Goal: Information Seeking & Learning: Learn about a topic

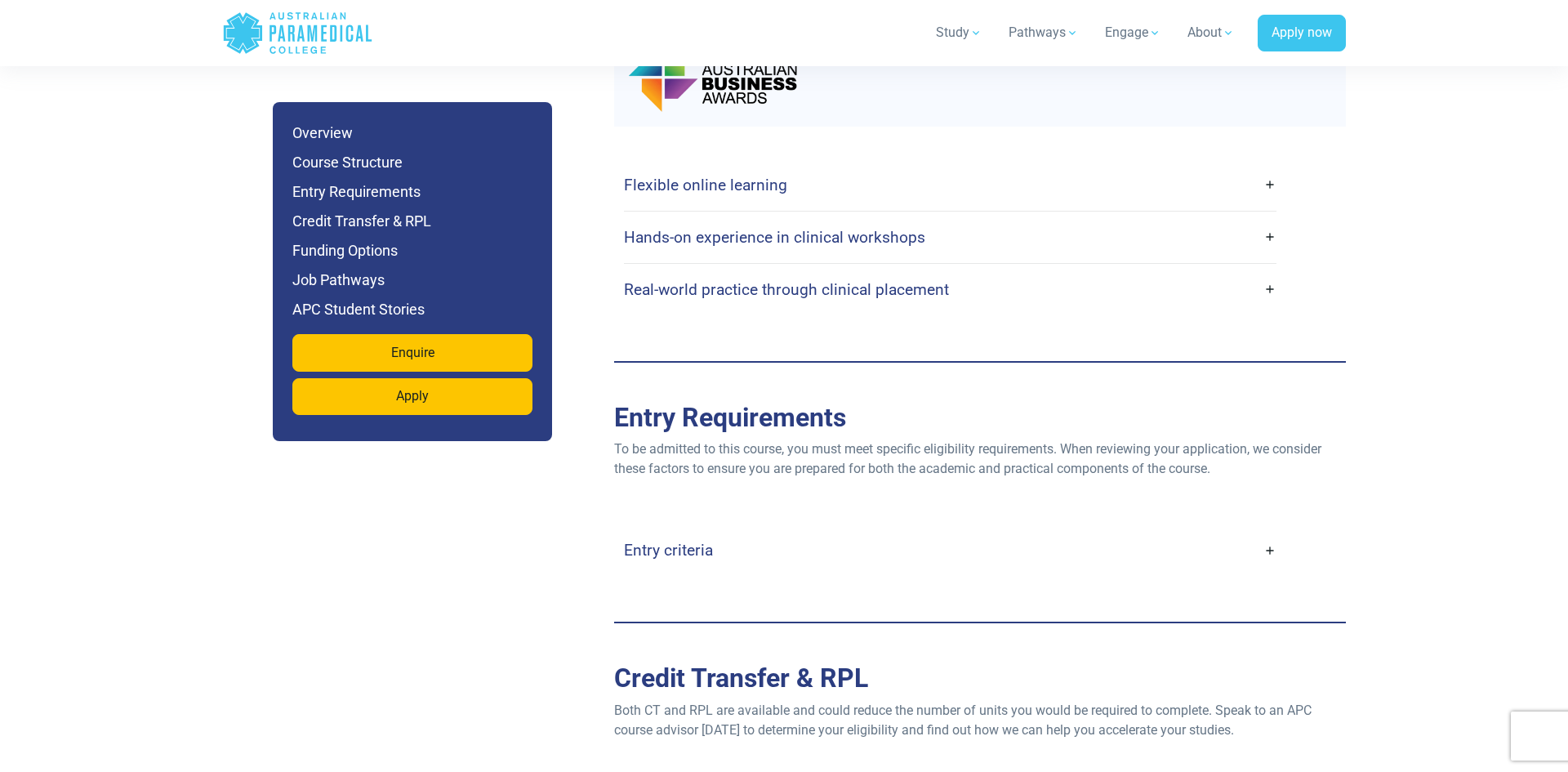
scroll to position [3105, 0]
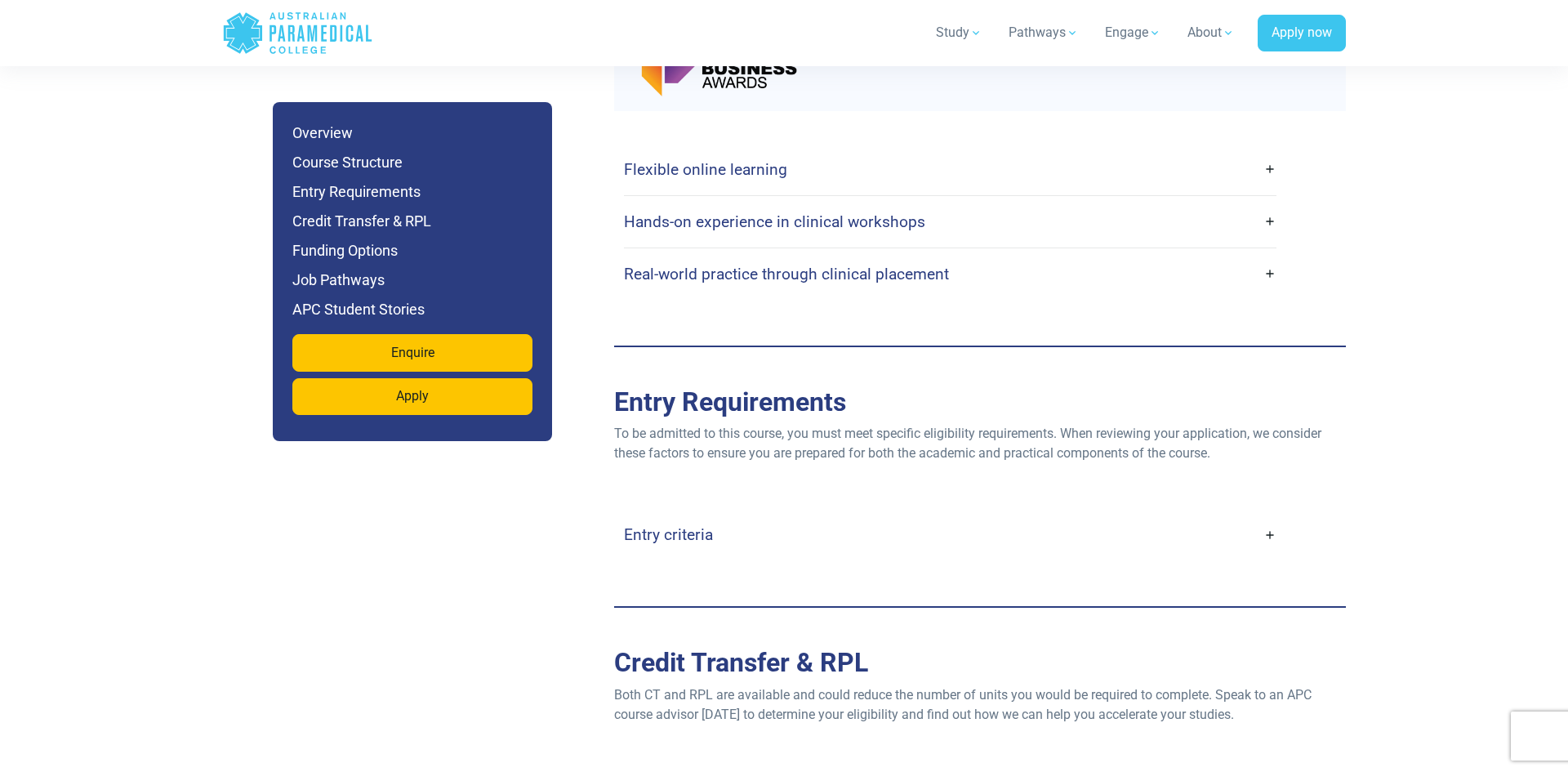
click at [1269, 516] on link "Entry criteria" at bounding box center [951, 535] width 653 height 38
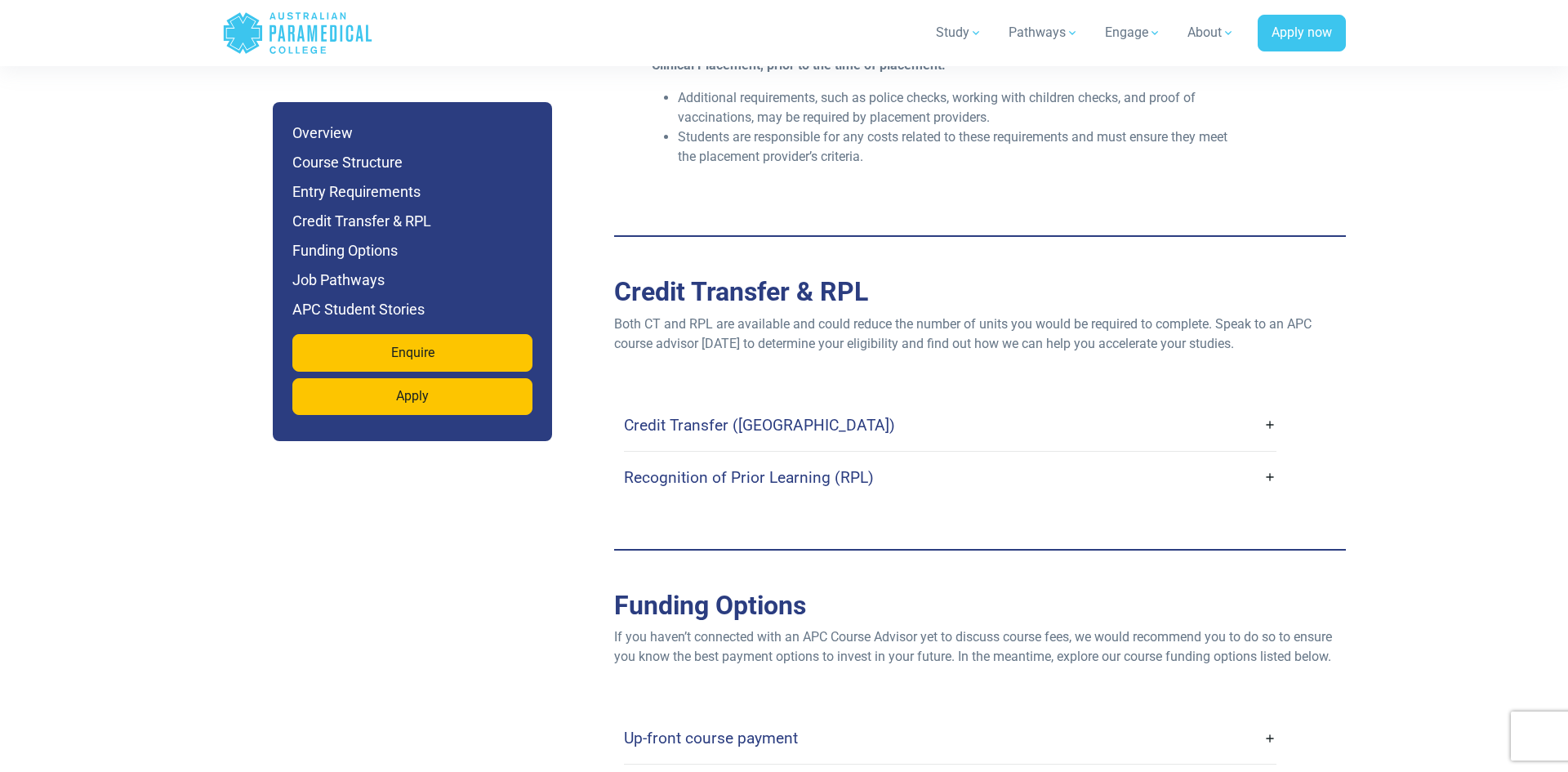
scroll to position [4118, 0]
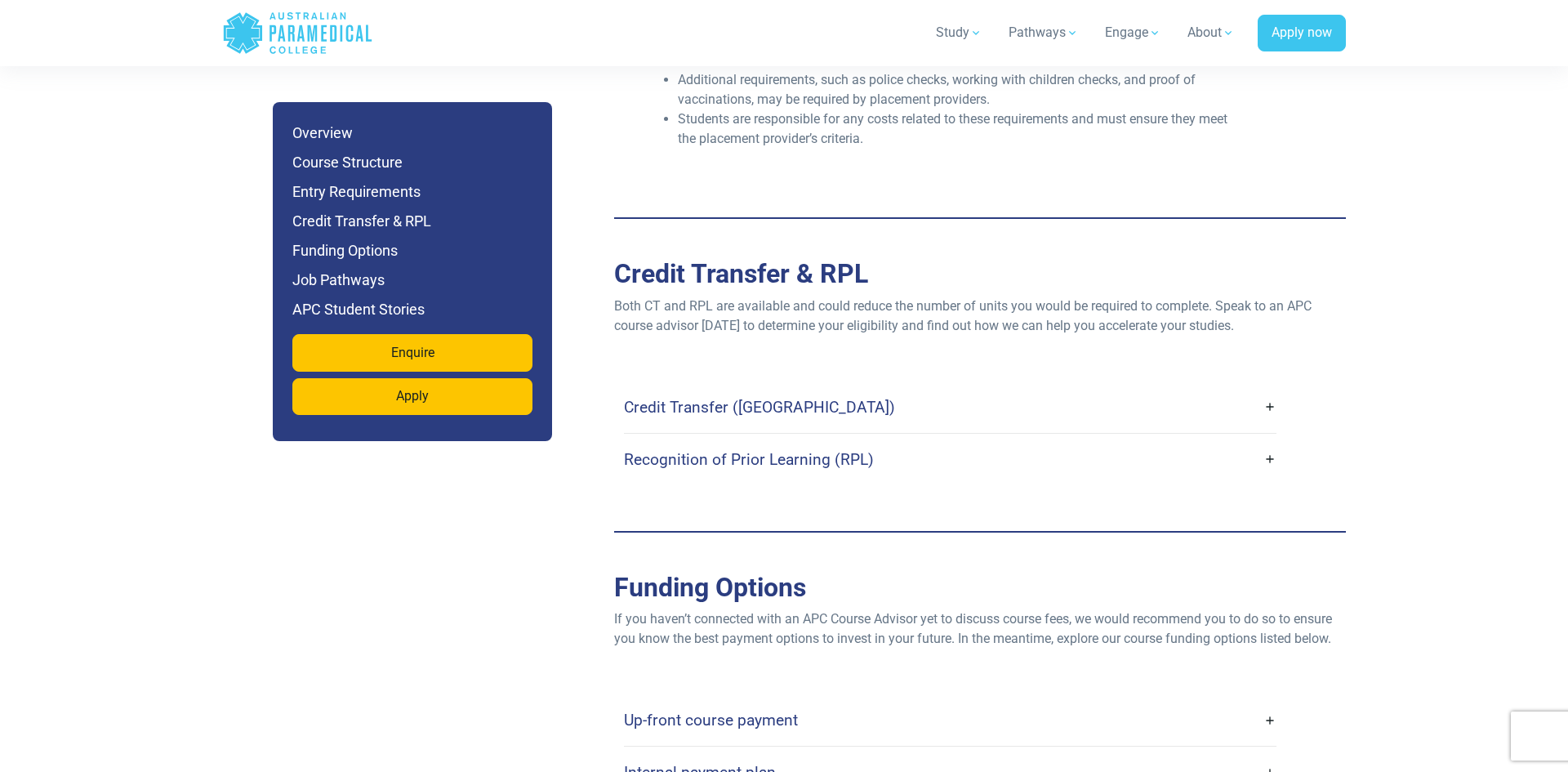
click at [1269, 701] on link "Up-front course payment" at bounding box center [951, 719] width 653 height 38
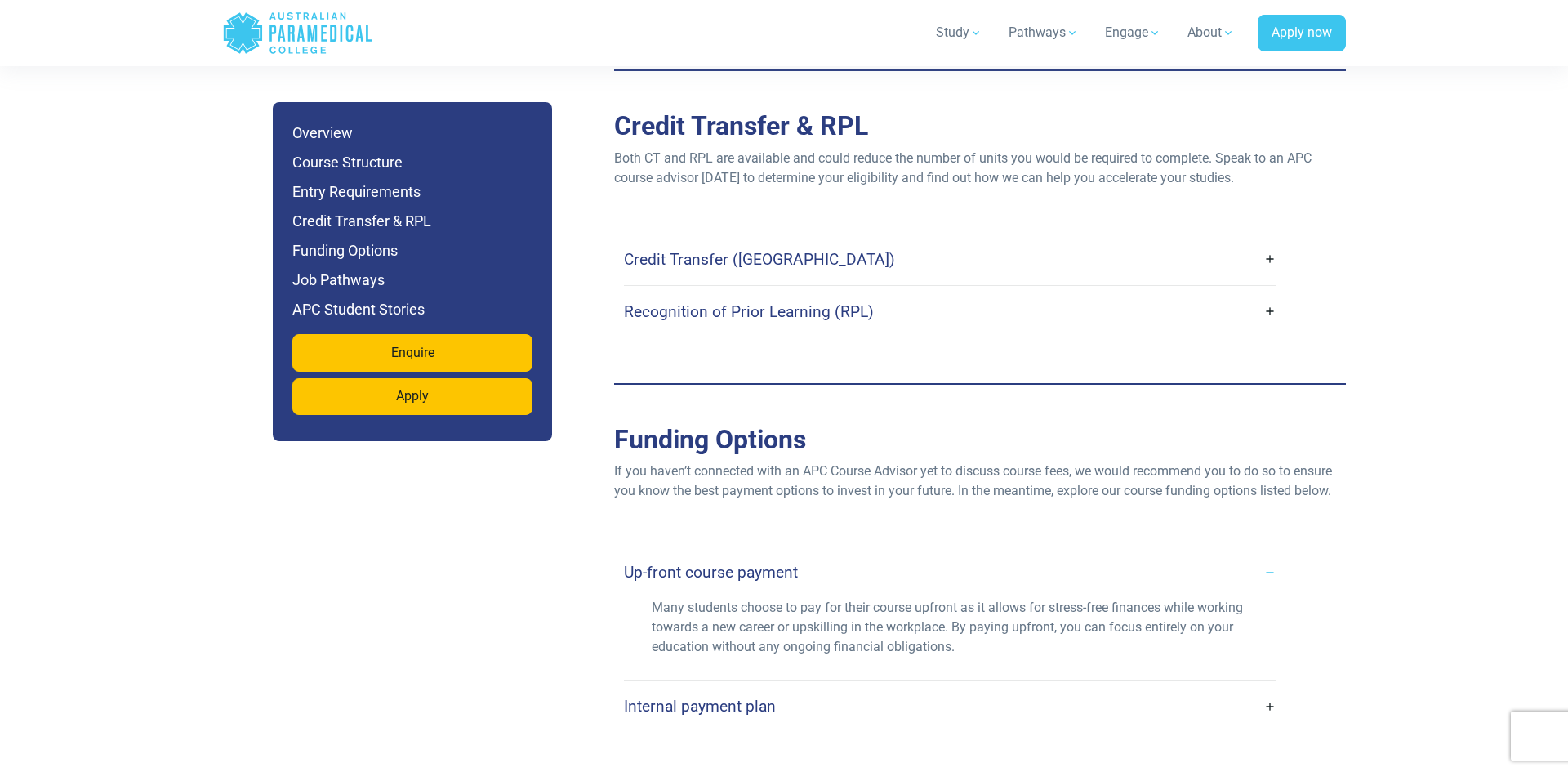
scroll to position [4314, 0]
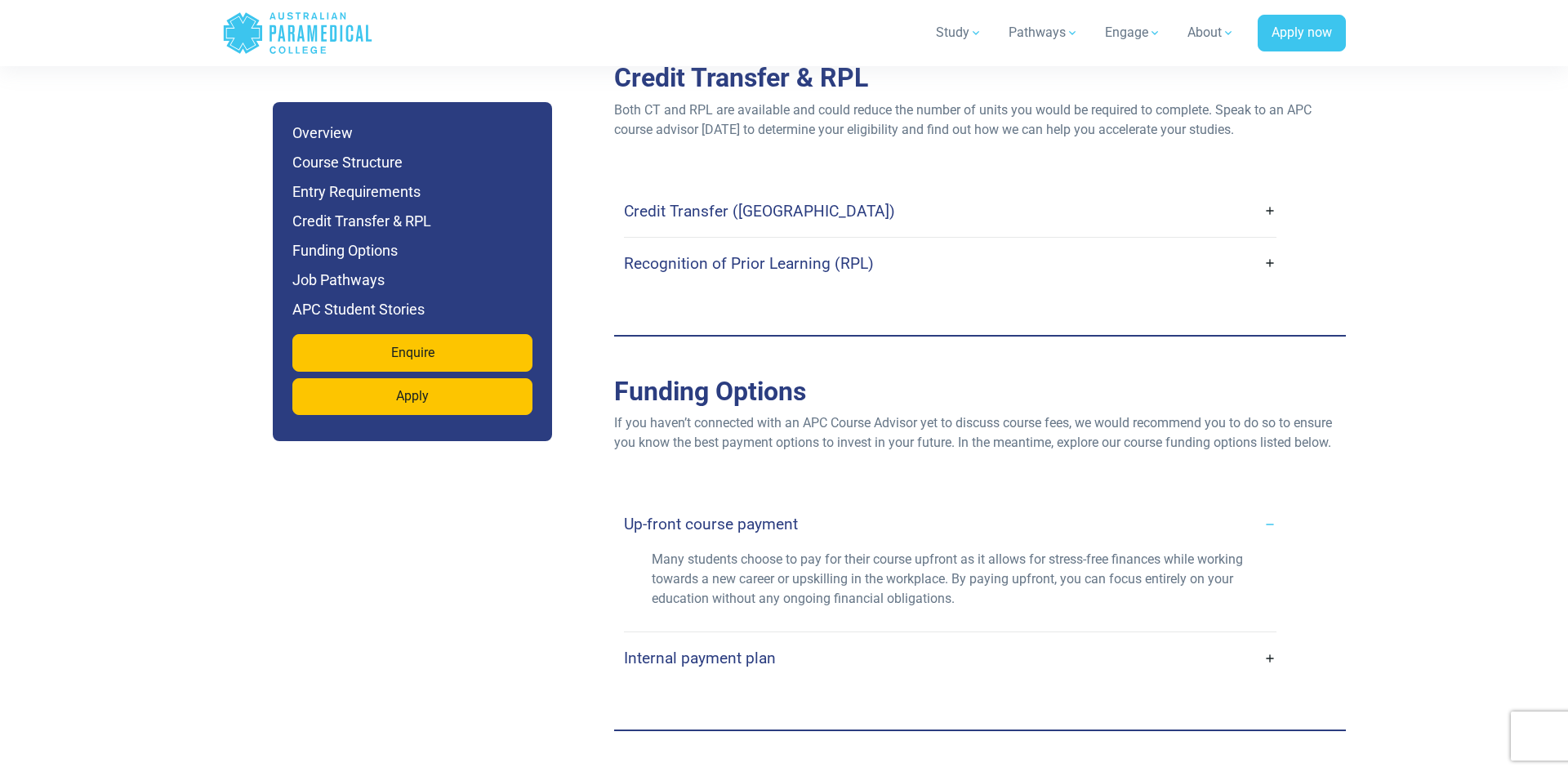
click at [1269, 639] on link "Internal payment plan" at bounding box center [951, 658] width 653 height 38
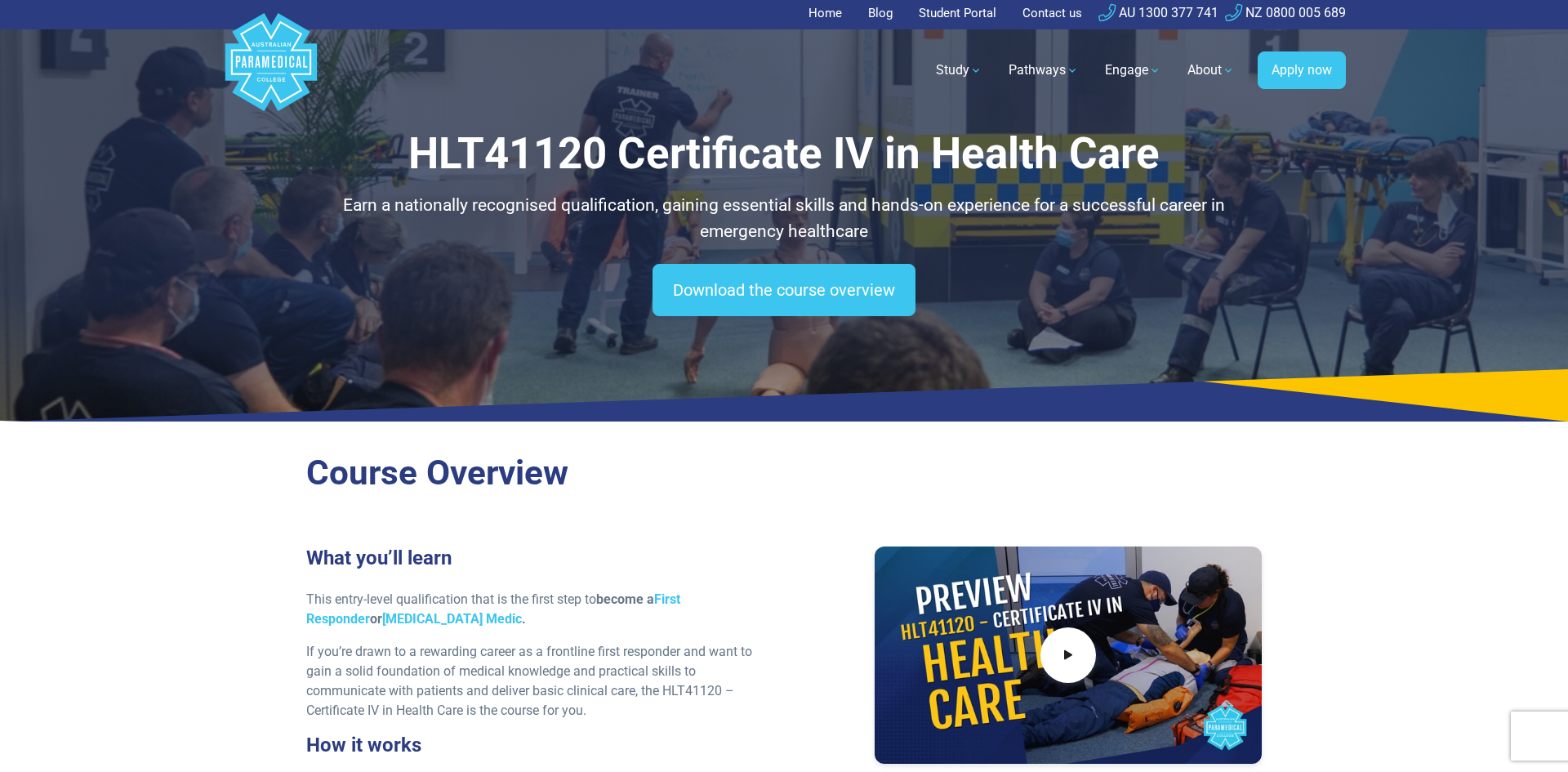
scroll to position [0, 0]
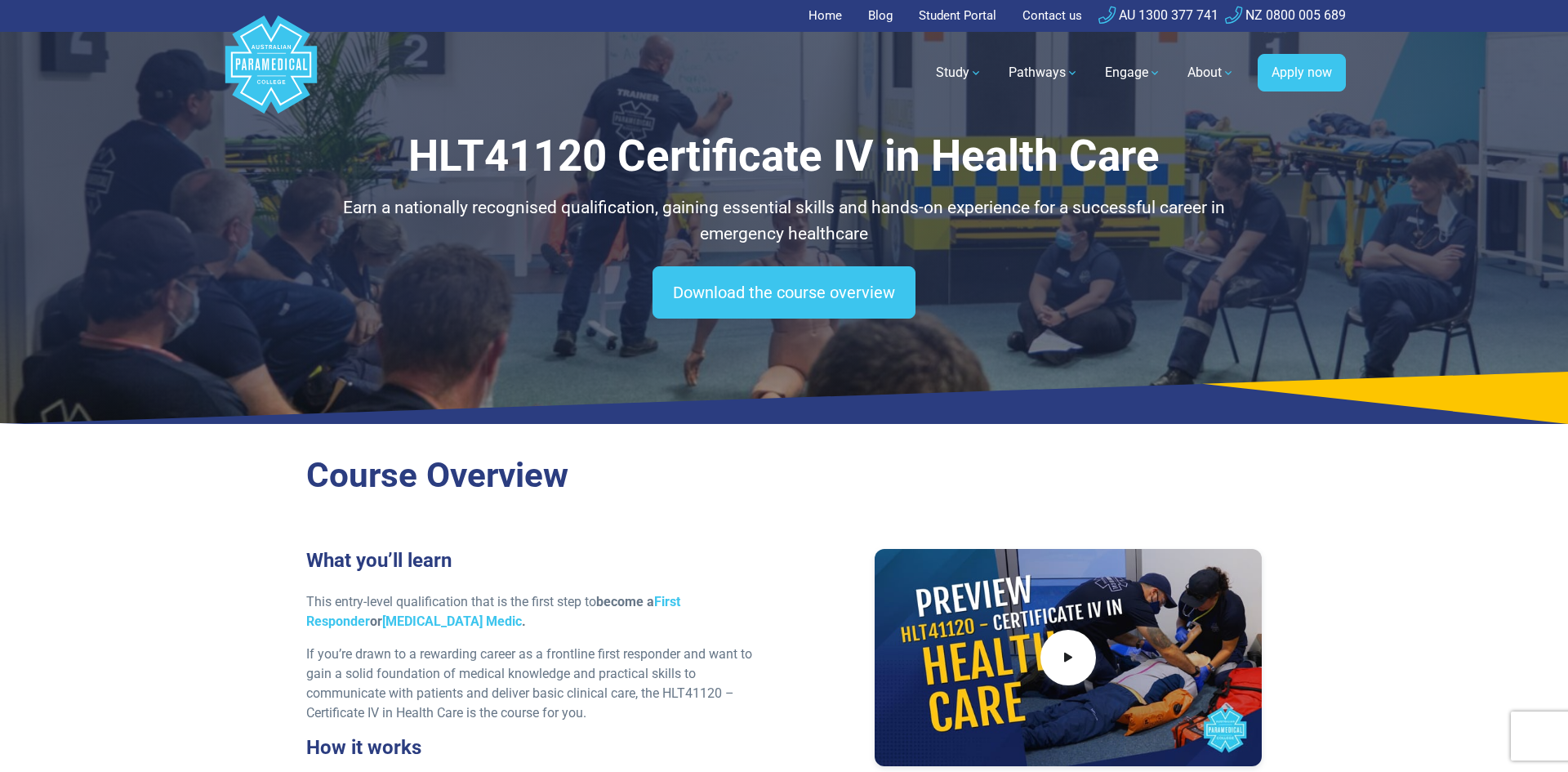
click at [824, 12] on link "Home" at bounding box center [830, 16] width 43 height 32
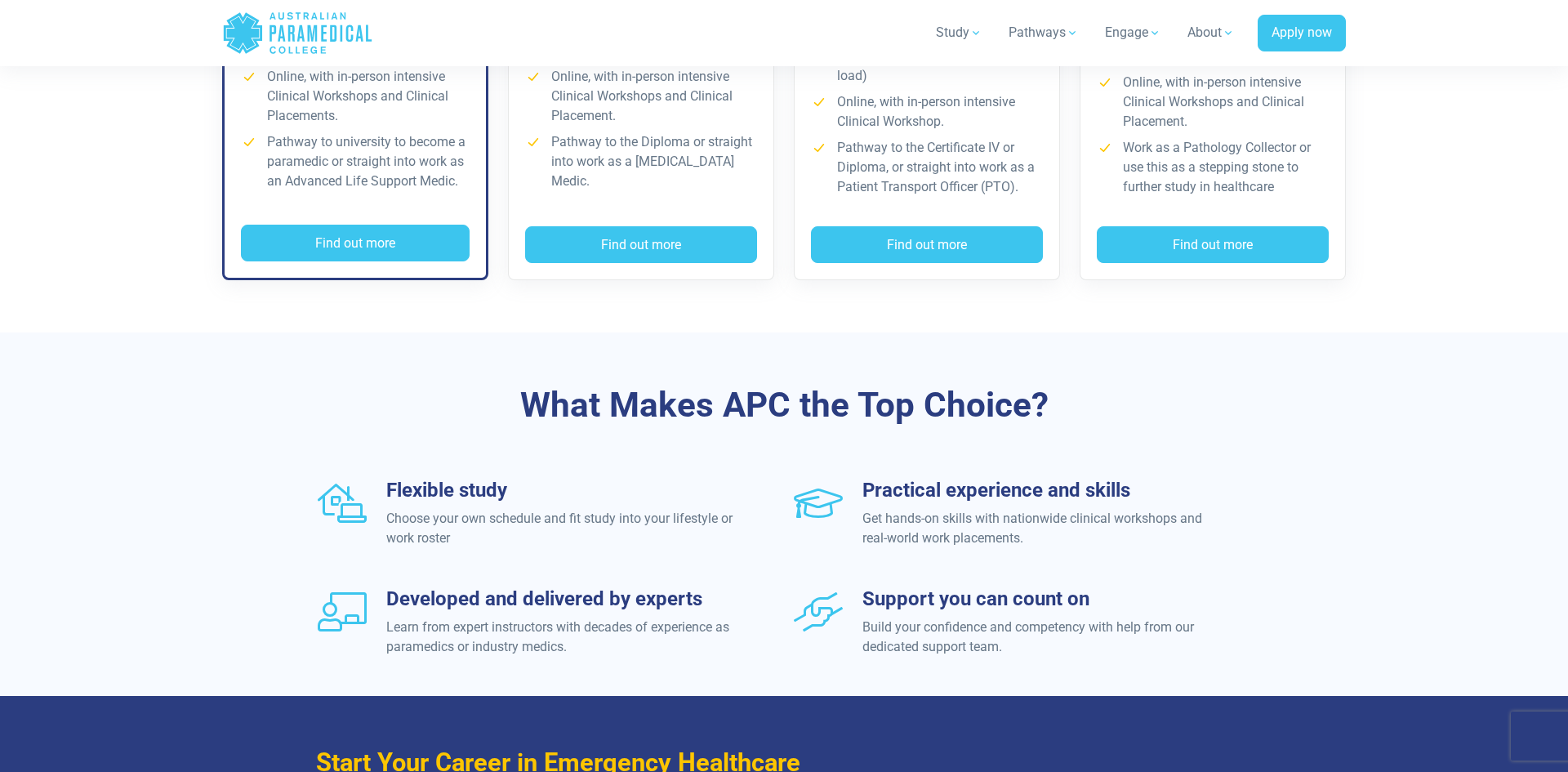
scroll to position [1568, 0]
